Goal: Task Accomplishment & Management: Complete application form

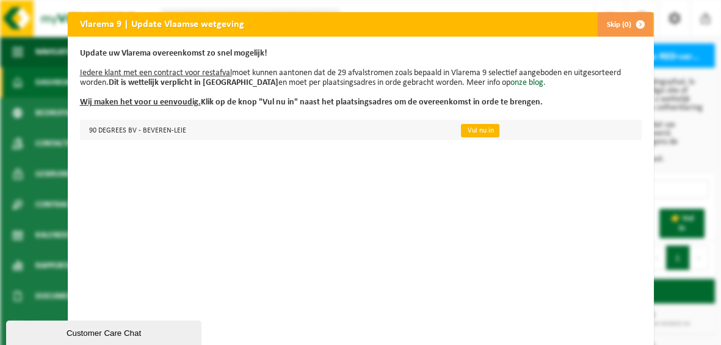
click at [464, 129] on link "Vul nu in" at bounding box center [480, 130] width 38 height 13
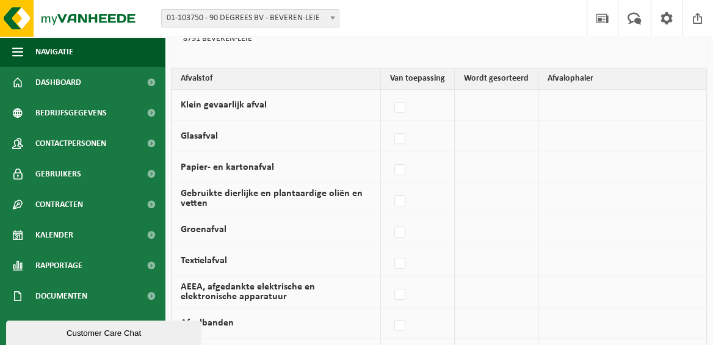
scroll to position [159, 0]
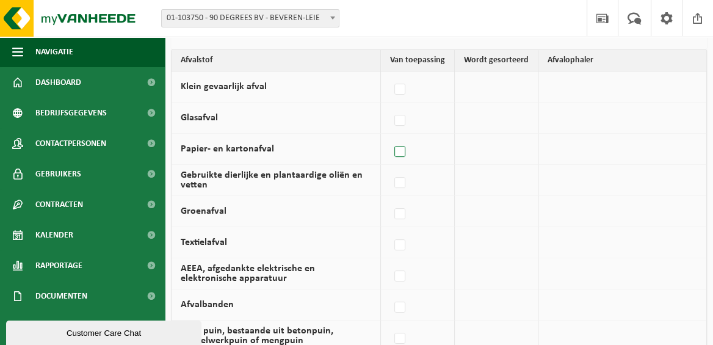
click at [405, 147] on label at bounding box center [400, 152] width 17 height 18
click at [390, 137] on input "Papier- en kartonafval" at bounding box center [390, 136] width 1 height 1
checkbox input "true"
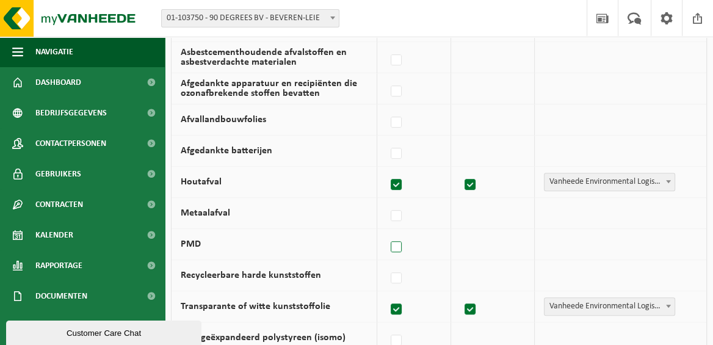
scroll to position [584, 0]
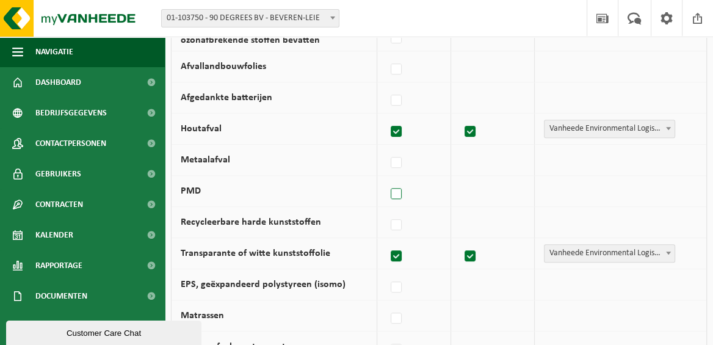
click at [392, 190] on label at bounding box center [396, 194] width 17 height 18
click at [387, 179] on input "PMD" at bounding box center [386, 178] width 1 height 1
checkbox input "true"
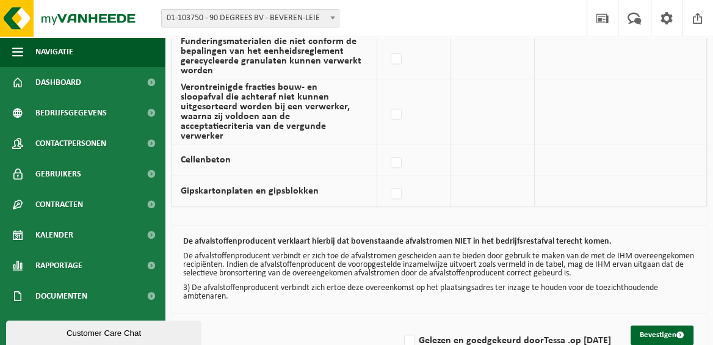
scroll to position [992, 0]
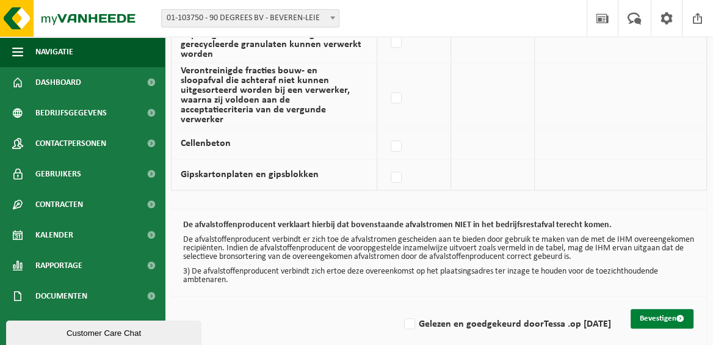
click at [657, 309] on button "Bevestigen" at bounding box center [662, 319] width 63 height 20
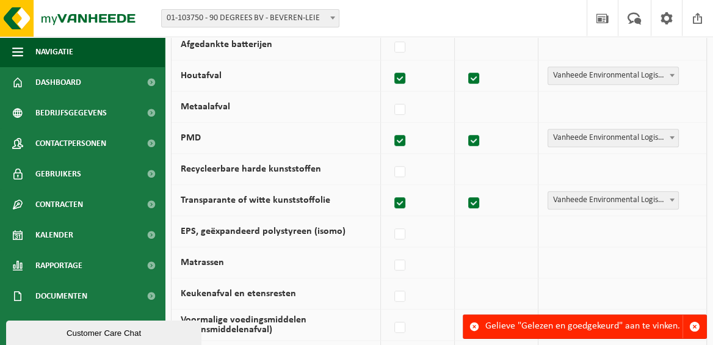
scroll to position [992, 0]
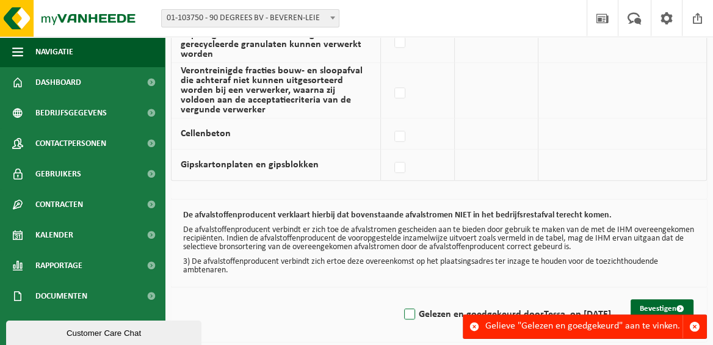
click at [404, 313] on label "Gelezen en goedgekeurd door Tessa . op 24/09/25" at bounding box center [506, 314] width 209 height 18
click at [400, 299] on input "Gelezen en goedgekeurd door Tessa . op 24/09/25" at bounding box center [399, 299] width 1 height 1
checkbox input "true"
click at [658, 300] on button "Bevestigen" at bounding box center [662, 309] width 63 height 20
